Goal: Task Accomplishment & Management: Manage account settings

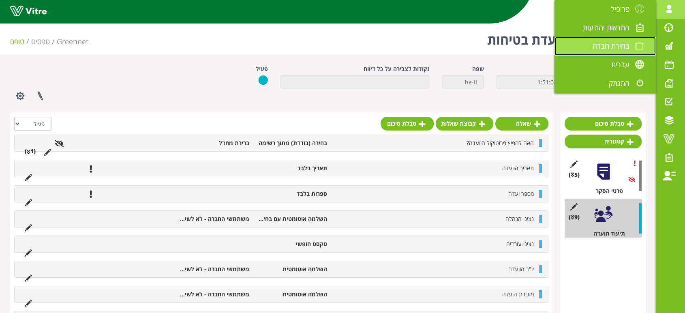
click at [614, 42] on span "בחירת חברה" at bounding box center [610, 46] width 37 height 10
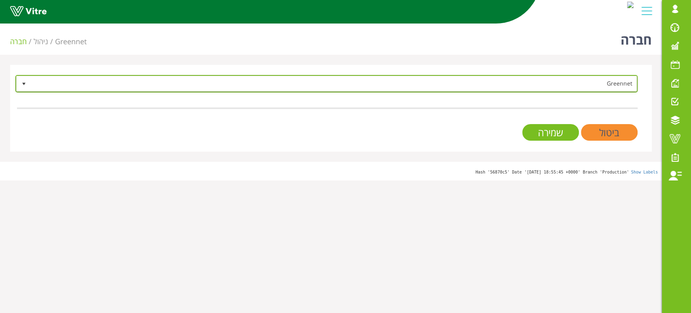
click at [338, 83] on span "Greennet" at bounding box center [334, 83] width 606 height 15
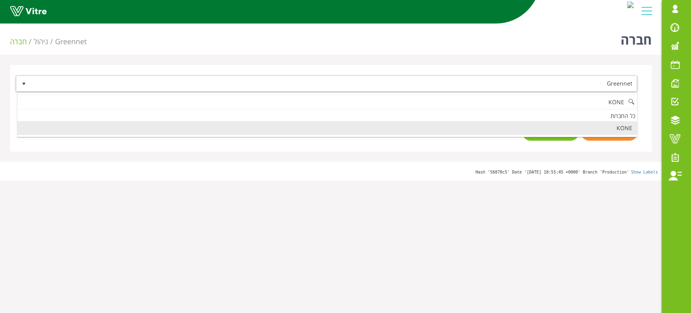
click at [612, 128] on li "KONE" at bounding box center [327, 128] width 620 height 14
type input "KONE"
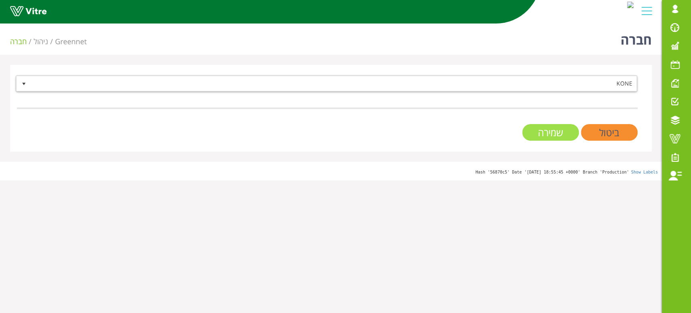
click at [553, 134] on input "שמירה" at bounding box center [550, 132] width 57 height 17
